Goal: Book appointment/travel/reservation

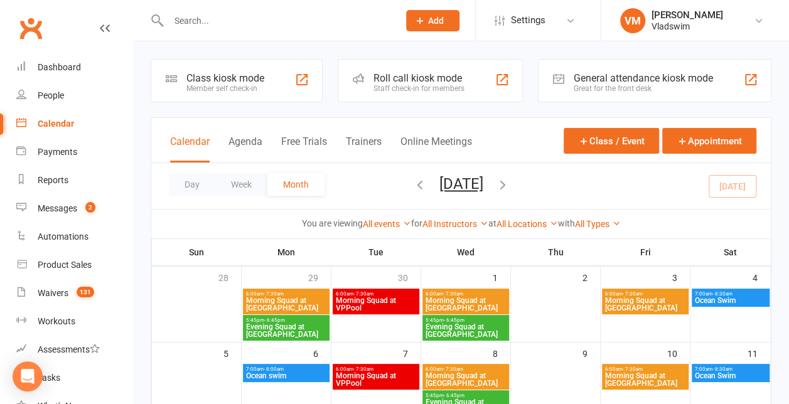
click at [509, 186] on icon "button" at bounding box center [503, 185] width 14 height 14
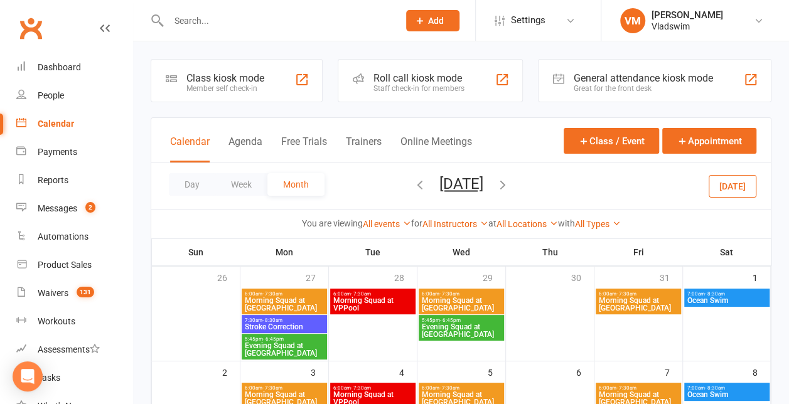
click at [285, 321] on span "7:30am - 8:30am" at bounding box center [284, 320] width 80 height 6
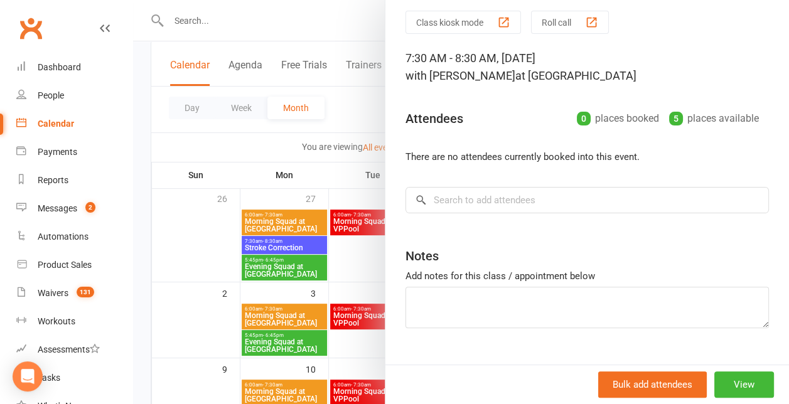
scroll to position [67, 0]
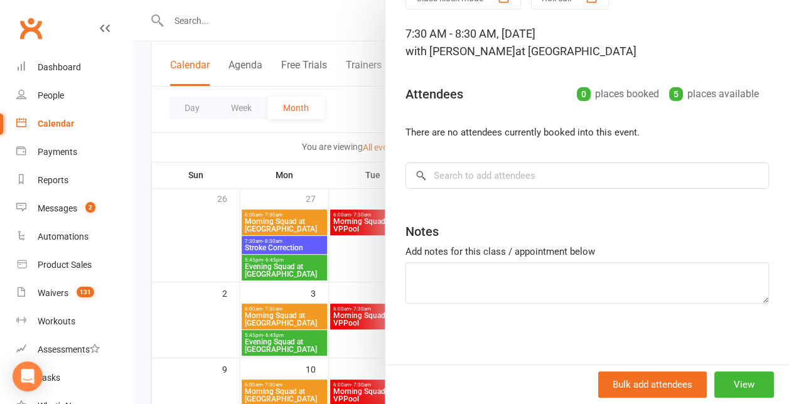
click at [346, 268] on div at bounding box center [461, 202] width 656 height 404
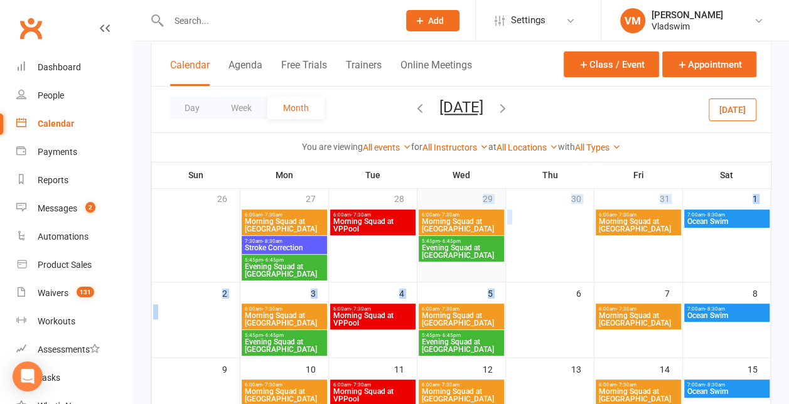
drag, startPoint x: 346, startPoint y: 268, endPoint x: 463, endPoint y: 280, distance: 117.4
click at [302, 244] on span "Stroke Correction" at bounding box center [284, 248] width 80 height 8
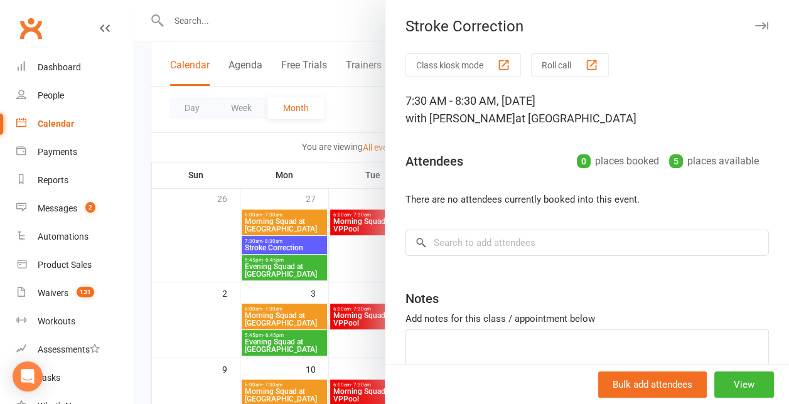
click at [338, 158] on div at bounding box center [461, 202] width 656 height 404
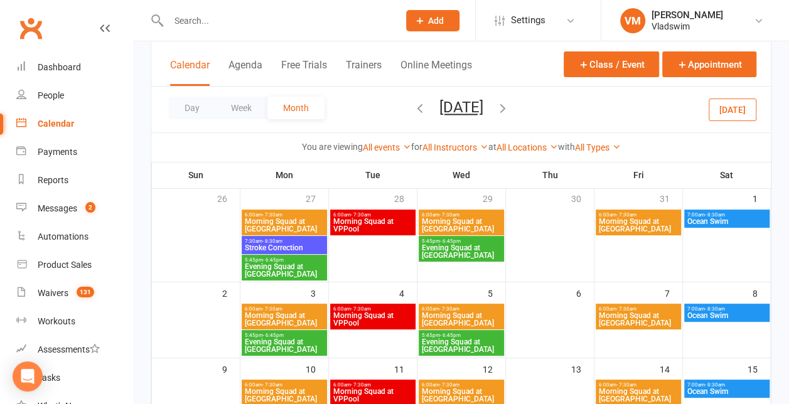
click at [413, 107] on icon "button" at bounding box center [420, 108] width 14 height 14
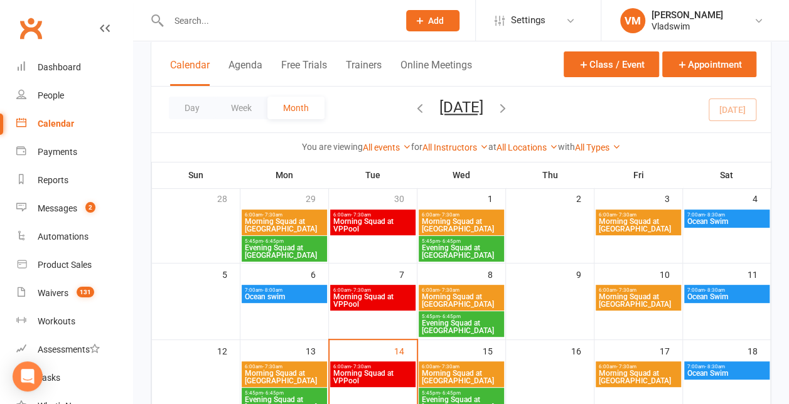
click at [388, 107] on div "Day Week Month [DATE] [DATE] Sun Mon Tue Wed Thu Fri Sat 28 29 30 01 02 03 04 0…" at bounding box center [460, 110] width 619 height 46
click at [413, 105] on icon "button" at bounding box center [420, 108] width 14 height 14
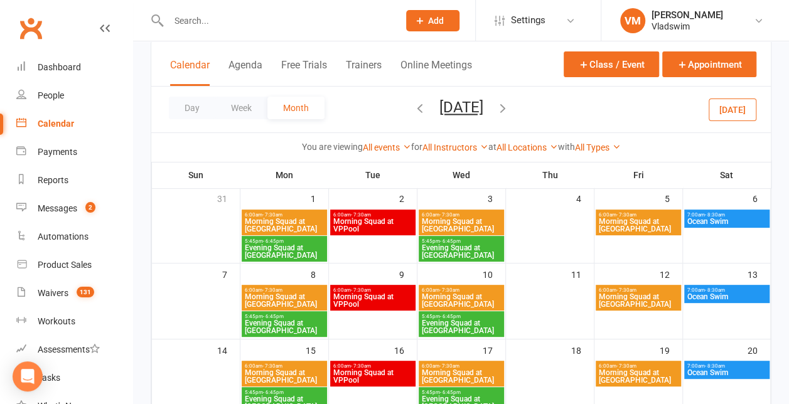
click at [509, 104] on icon "button" at bounding box center [503, 108] width 14 height 14
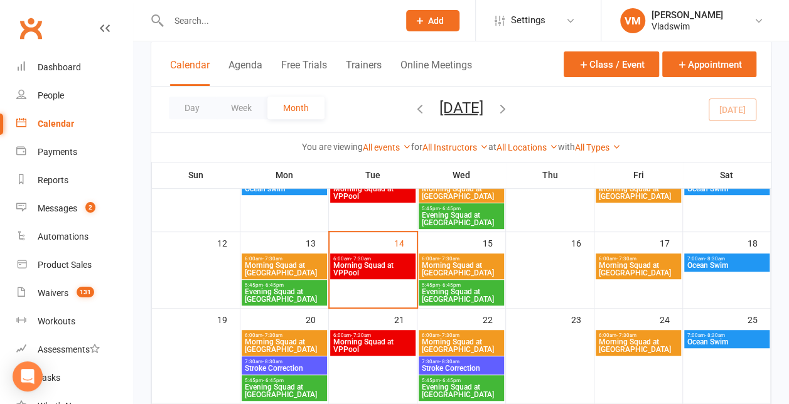
scroll to position [188, 0]
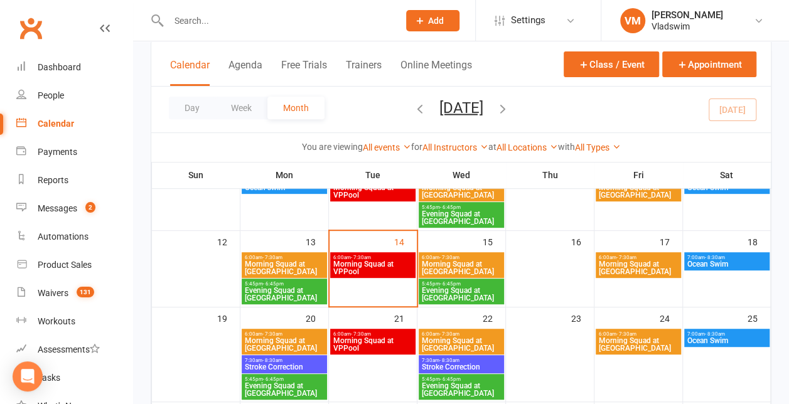
click at [297, 363] on span "Stroke Correction" at bounding box center [284, 367] width 80 height 8
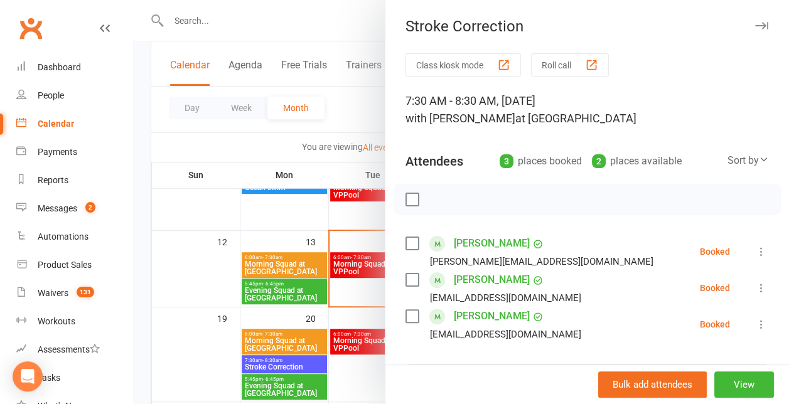
click at [350, 368] on div at bounding box center [461, 202] width 656 height 404
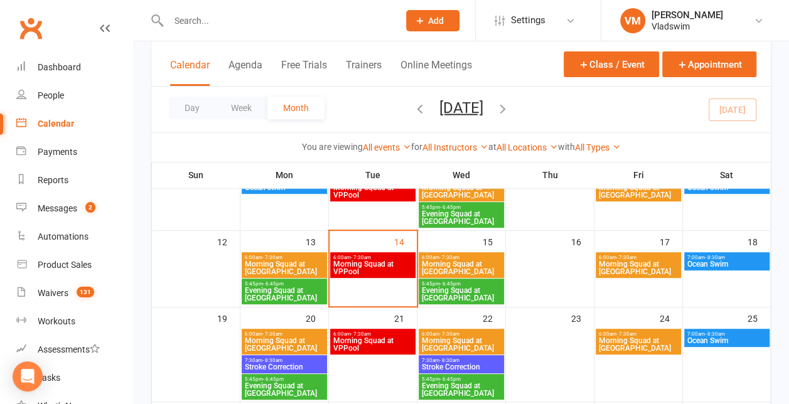
click at [440, 359] on span "- 8:30am" at bounding box center [449, 361] width 20 height 6
